Goal: Complete application form

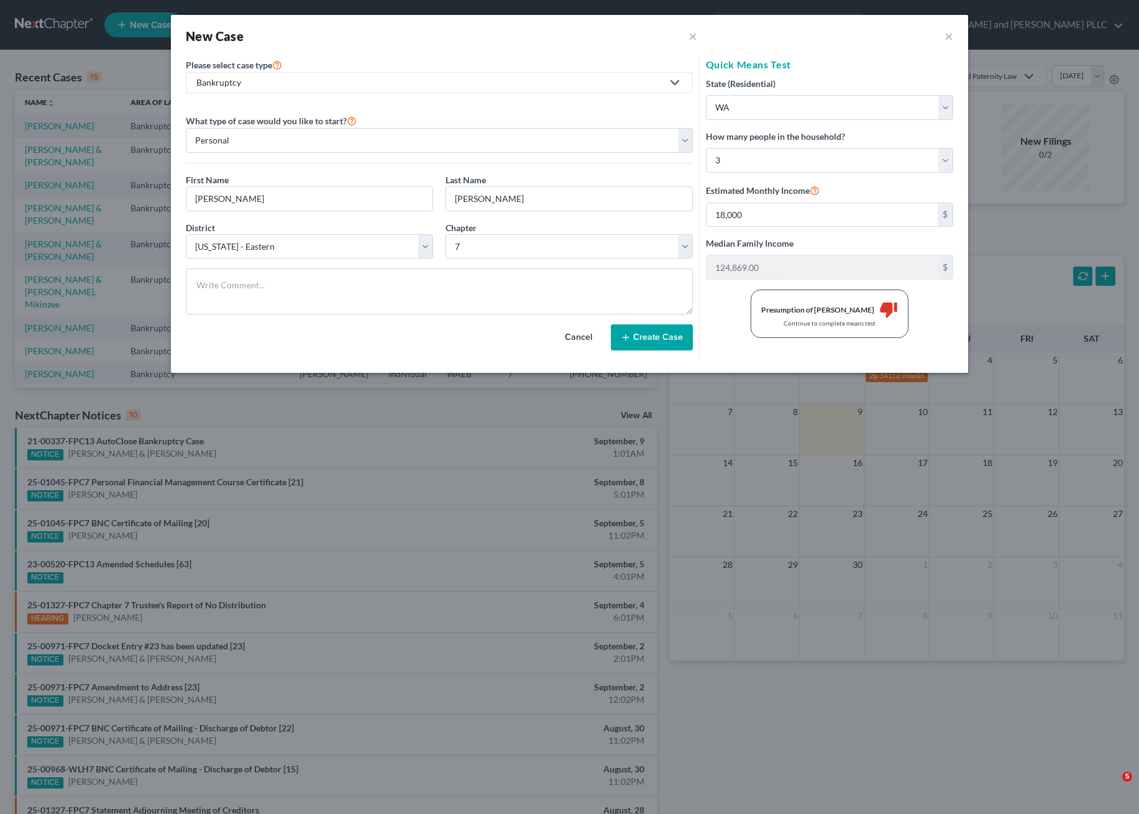
select select "86"
select select "0"
select select "50"
select select "2"
click at [738, 220] on input "18,000" at bounding box center [821, 215] width 231 height 24
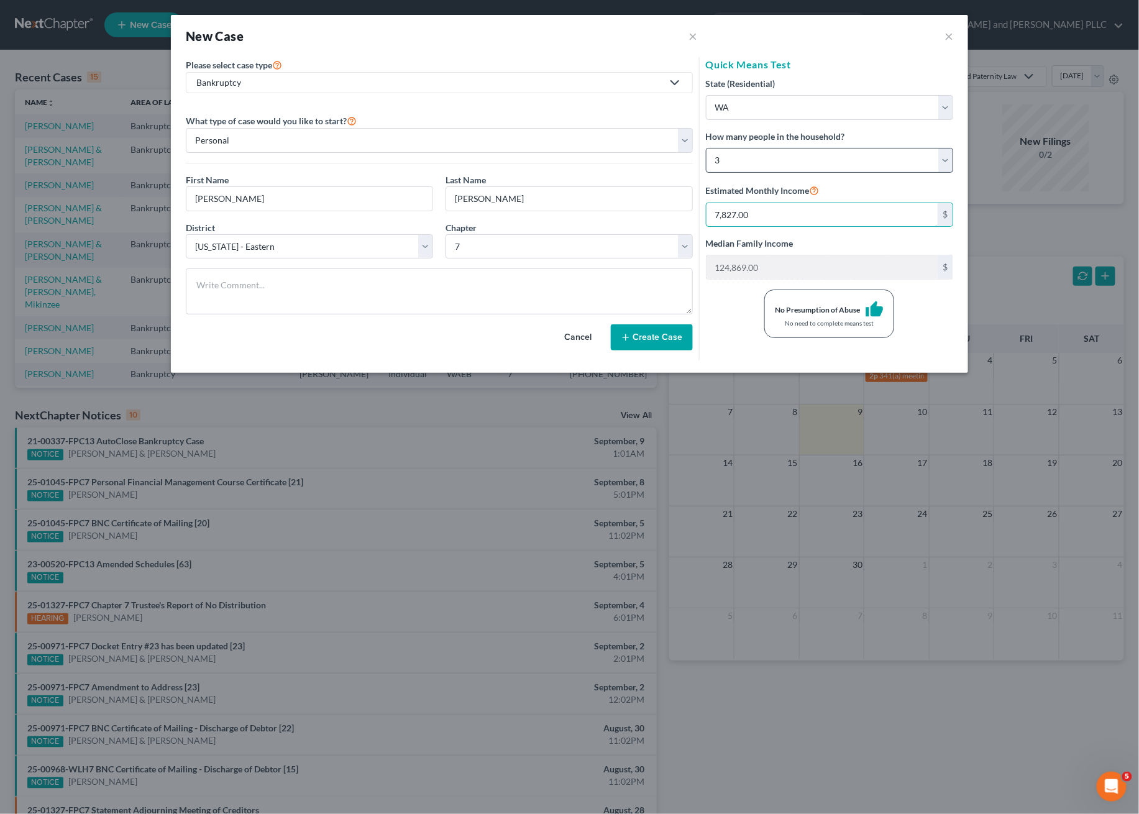
type input "7,827.00"
click at [939, 160] on select "Select 1 2 3 4 5 6 7 8 9 10 11 12 13 14 15 16 17 18 19 20" at bounding box center [829, 160] width 247 height 25
select select "0"
click at [706, 148] on select "Select 1 2 3 4 5 6 7 8 9 10 11 12 13 14 15 16 17 18 19 20" at bounding box center [829, 160] width 247 height 25
type input "85,482.00"
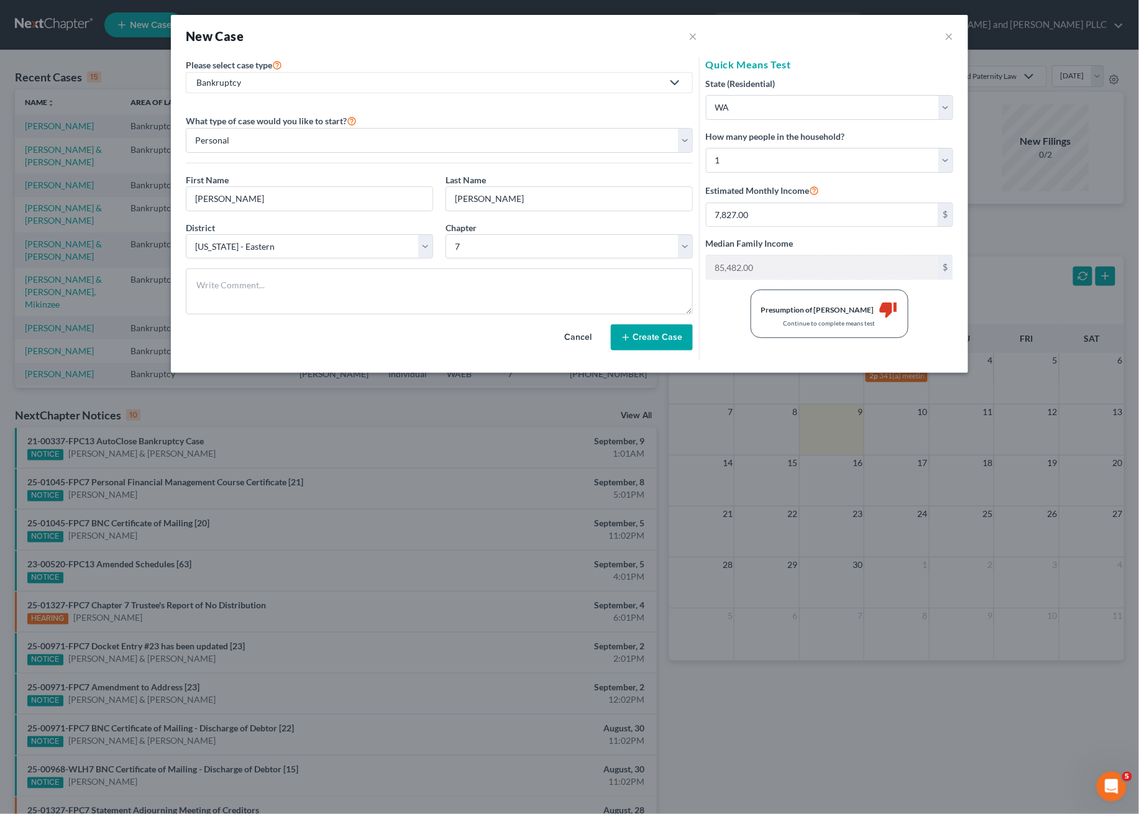
click at [750, 137] on label "How many people in the household?" at bounding box center [775, 136] width 139 height 13
